Goal: Find specific page/section: Find specific page/section

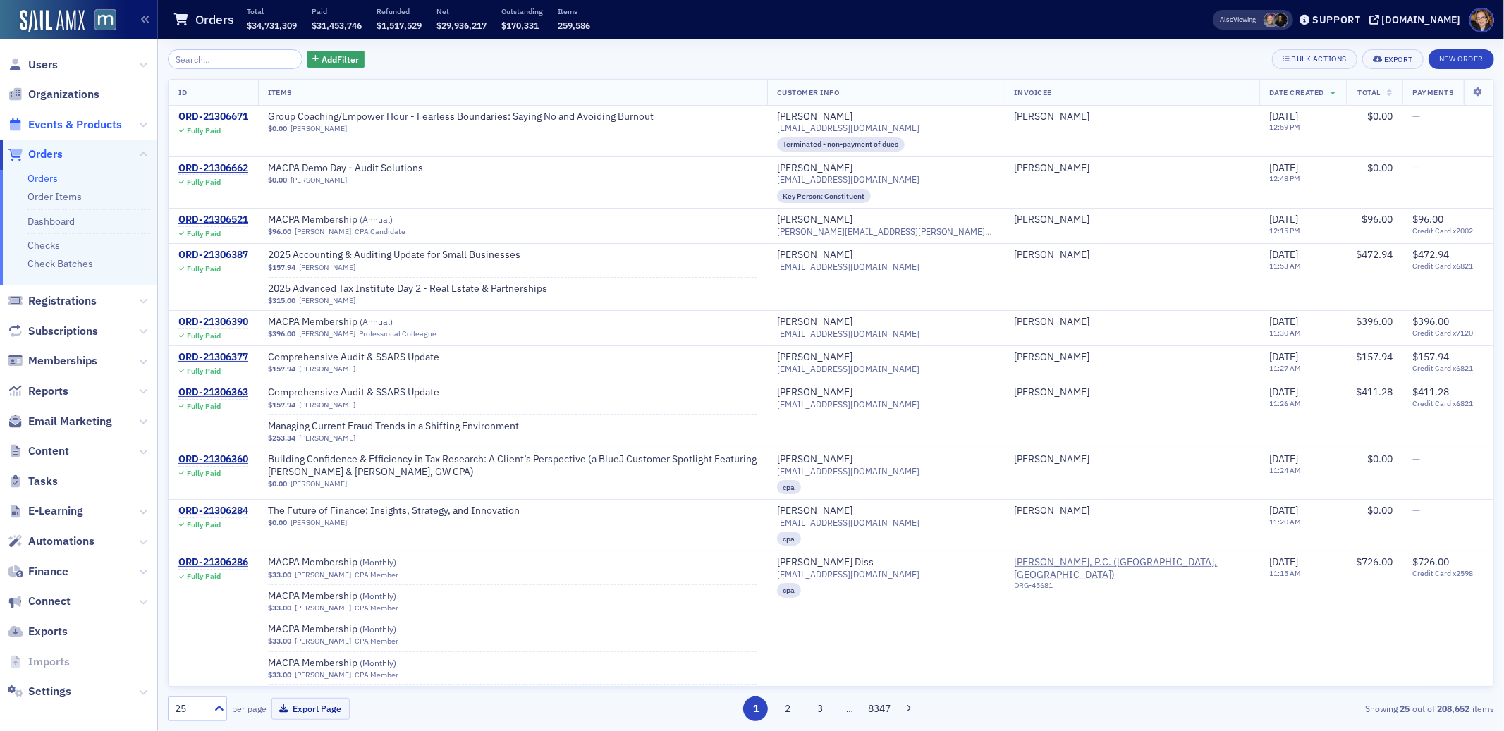
click at [56, 118] on span "Events & Products" at bounding box center [75, 125] width 94 height 16
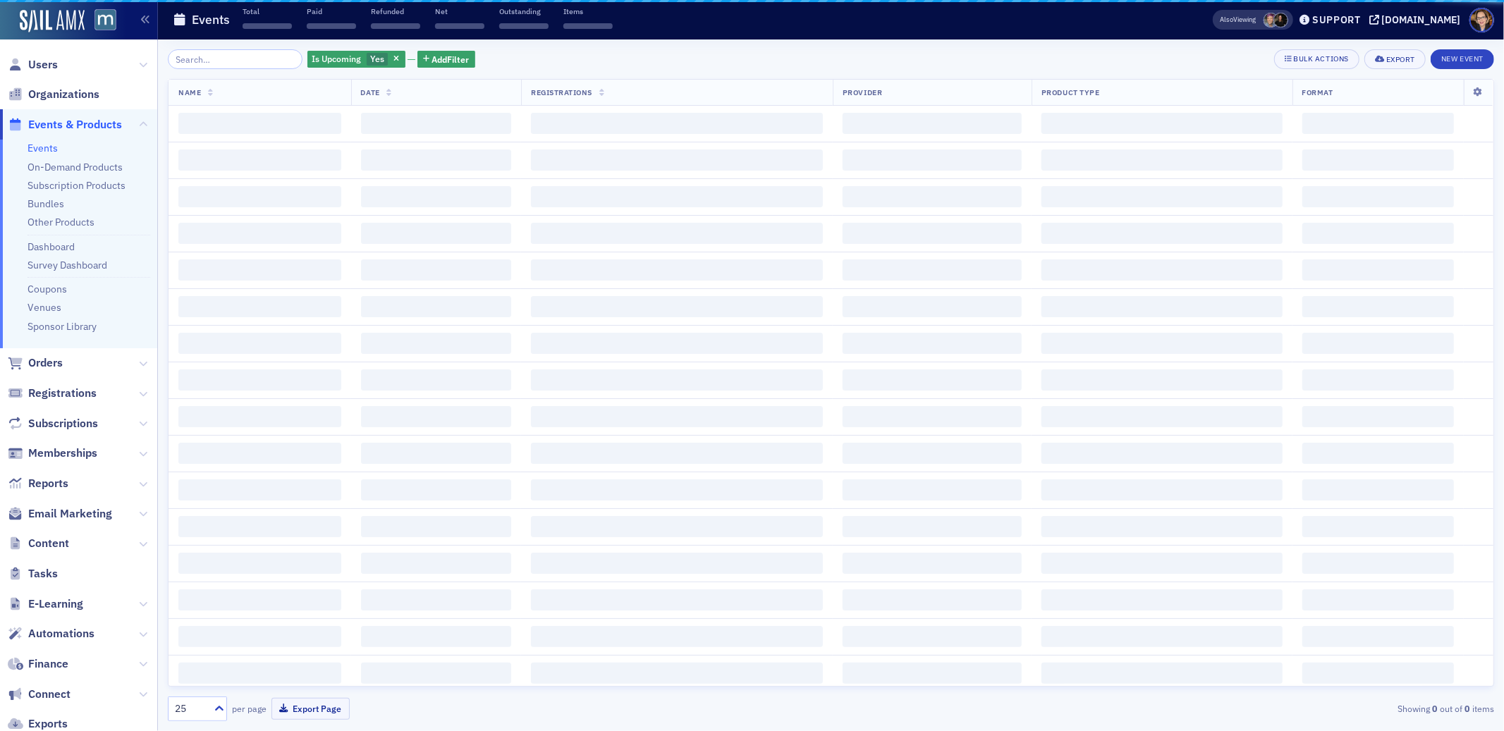
click at [211, 59] on input "search" at bounding box center [235, 59] width 135 height 20
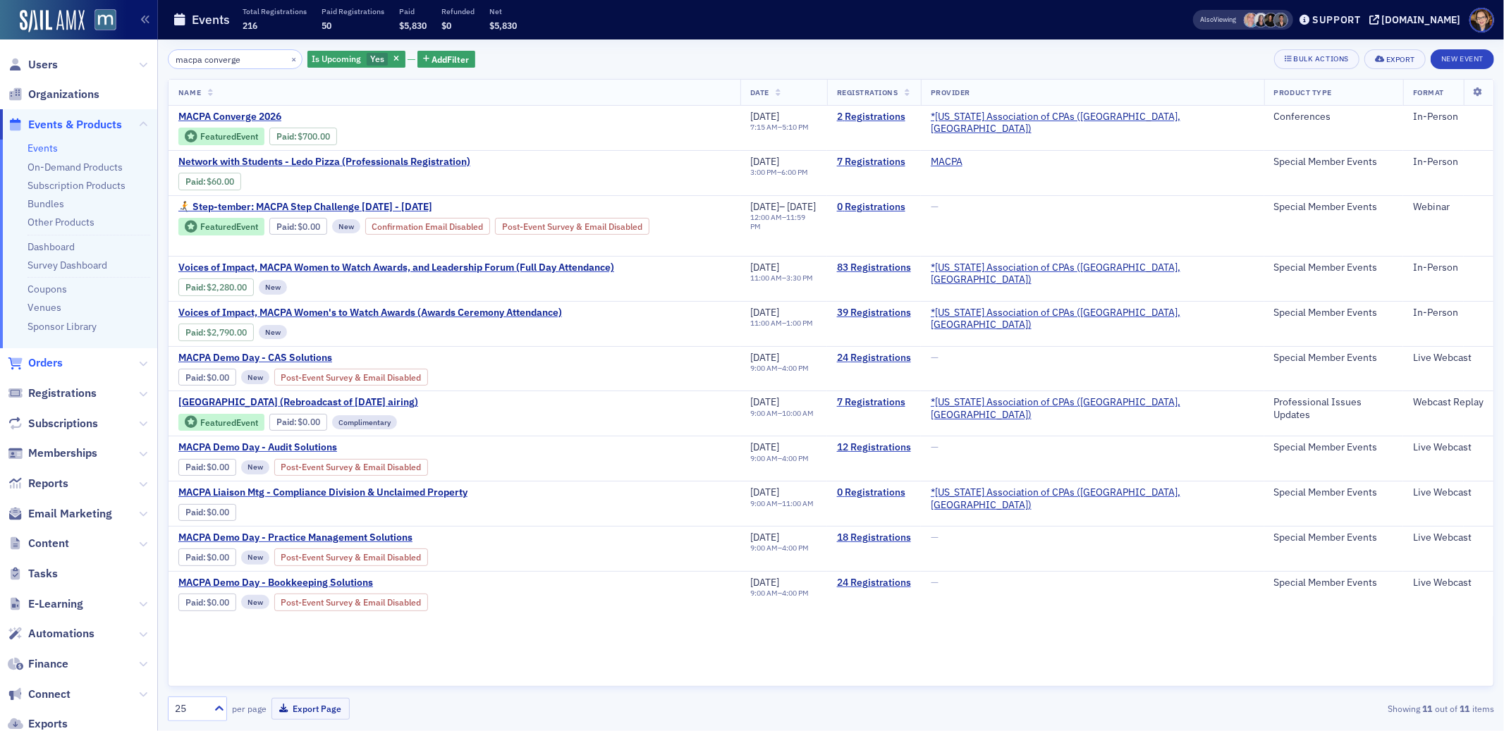
type input "macpa converge"
click at [47, 362] on span "Orders" at bounding box center [45, 363] width 35 height 16
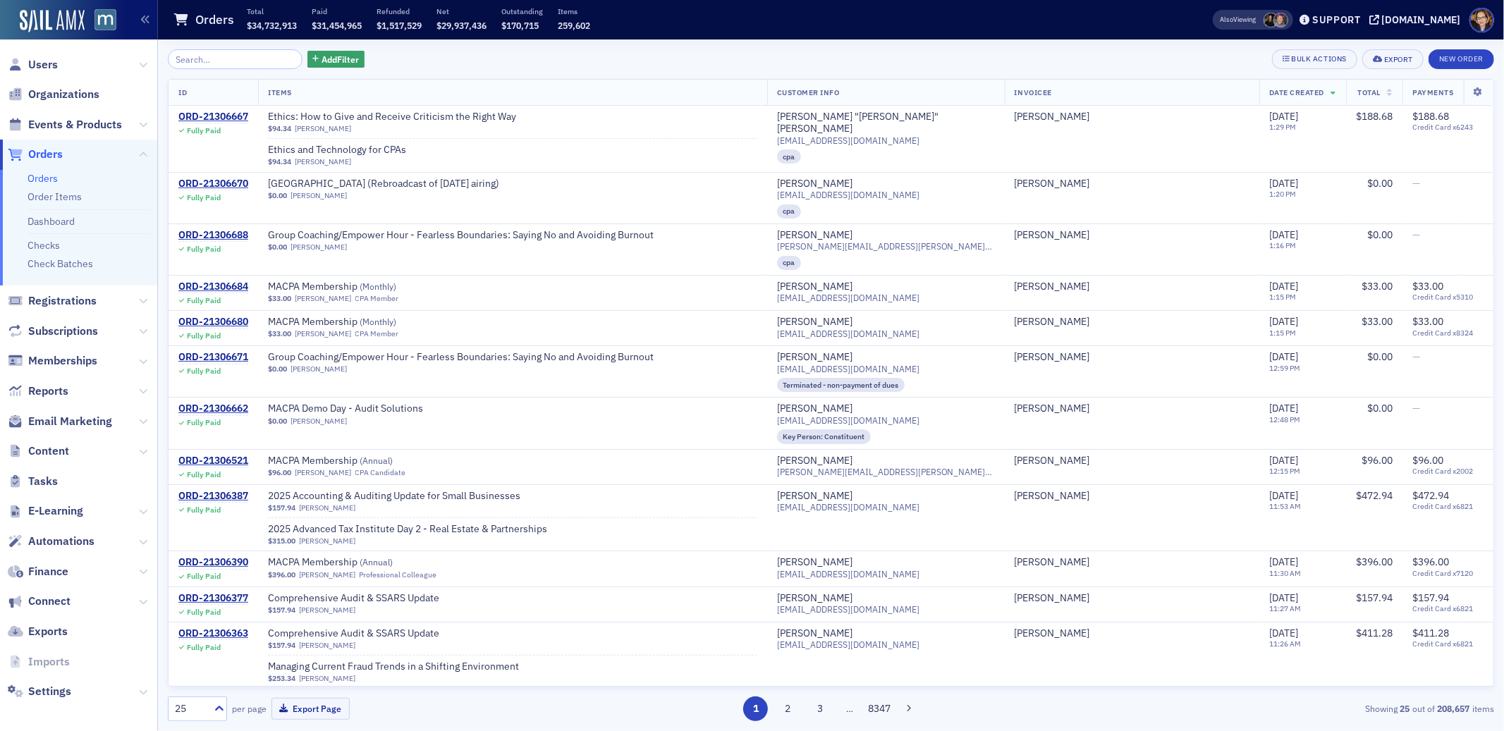
click at [54, 153] on span "Orders" at bounding box center [45, 155] width 35 height 16
click at [50, 154] on span "Orders" at bounding box center [45, 155] width 35 height 16
